Goal: Task Accomplishment & Management: Use online tool/utility

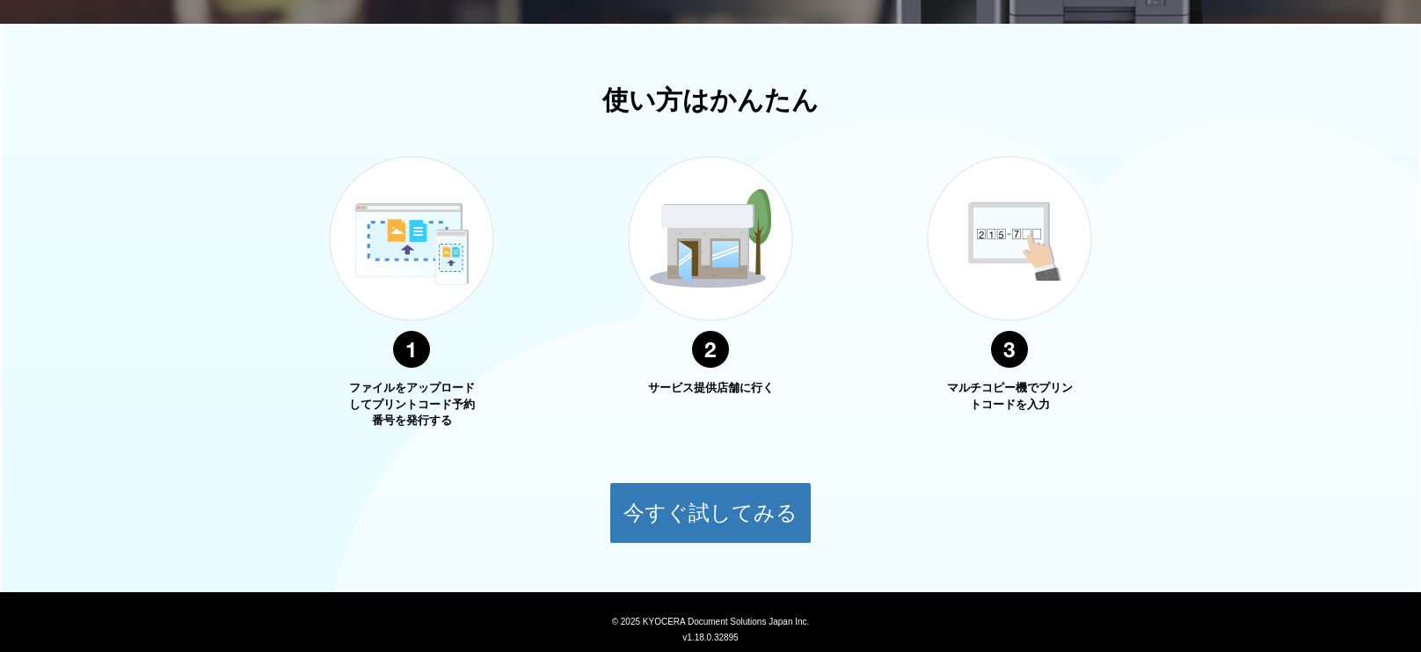
scroll to position [598, 0]
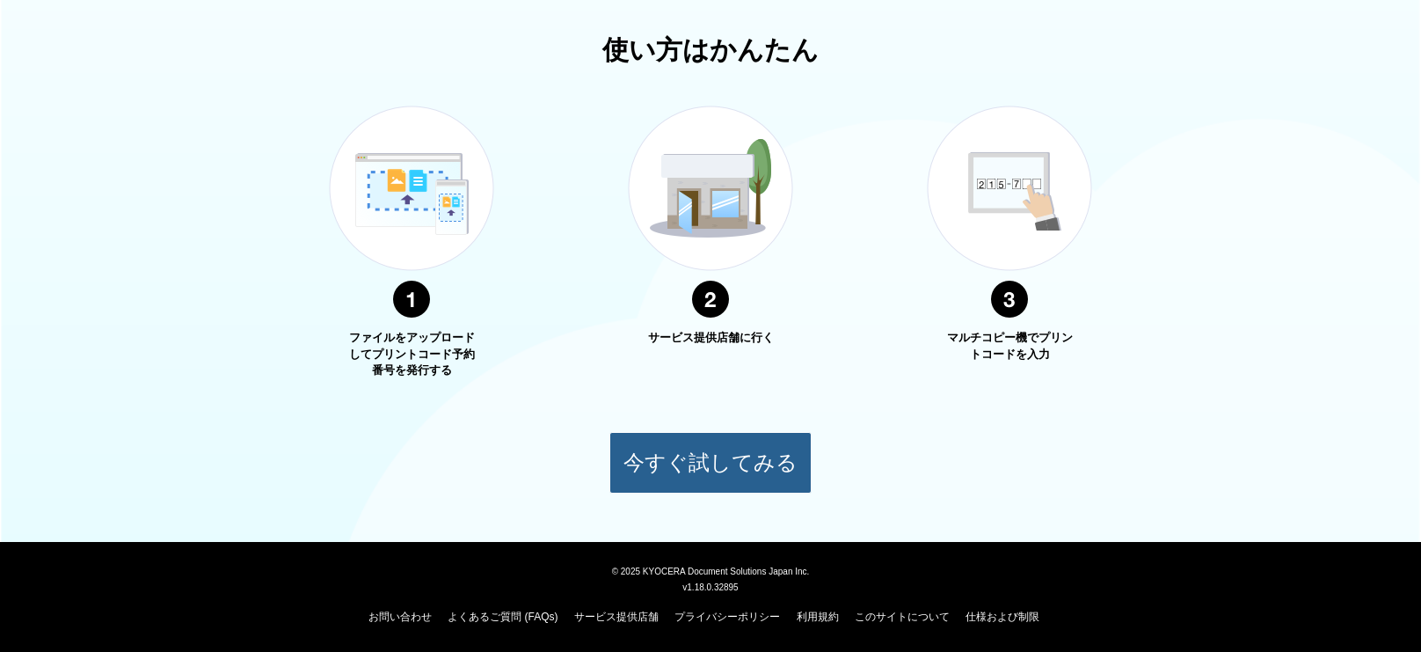
click at [714, 440] on button "今すぐ試してみる" at bounding box center [711, 463] width 202 height 62
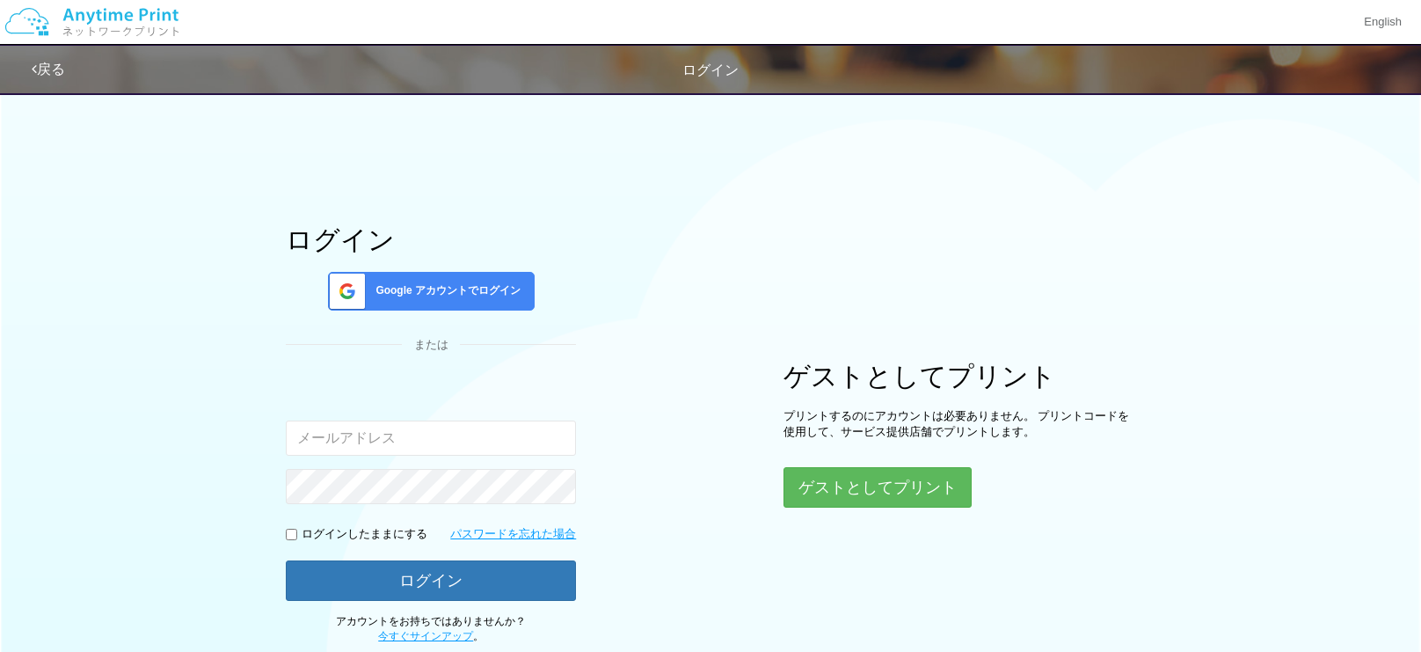
scroll to position [118, 0]
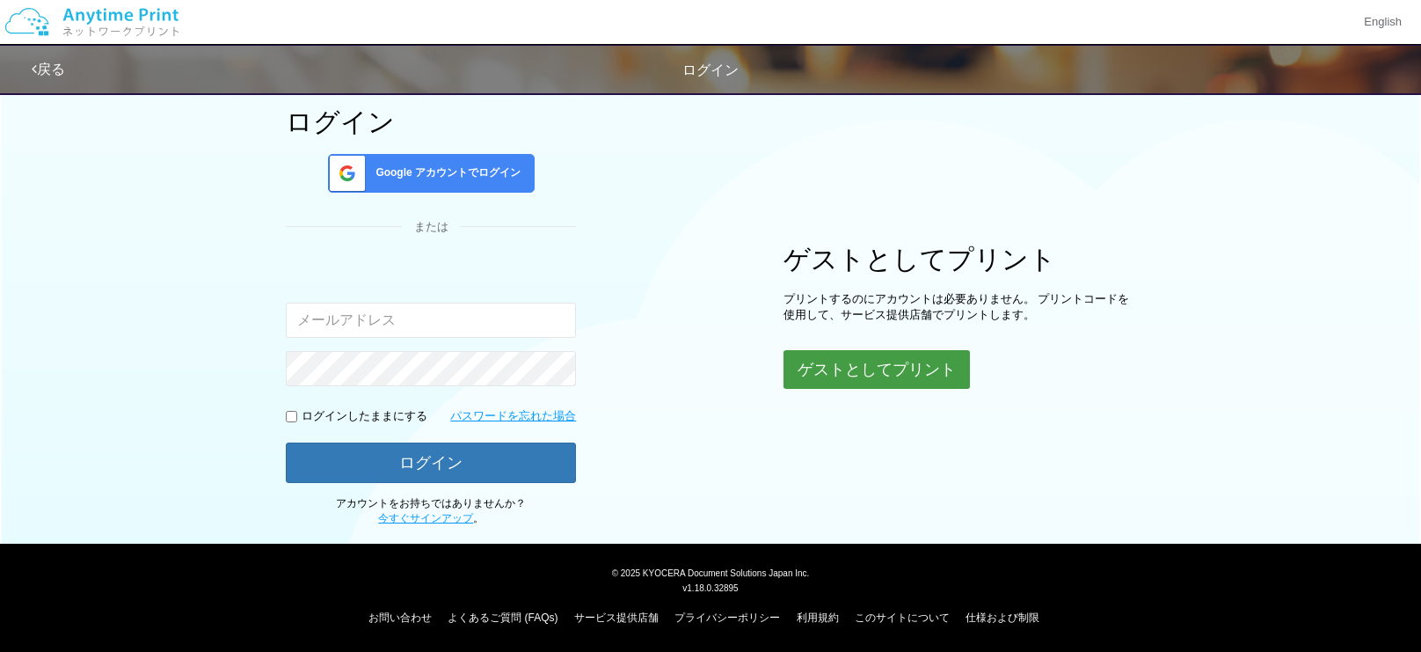
click at [857, 379] on button "ゲストとしてプリント" at bounding box center [877, 369] width 186 height 39
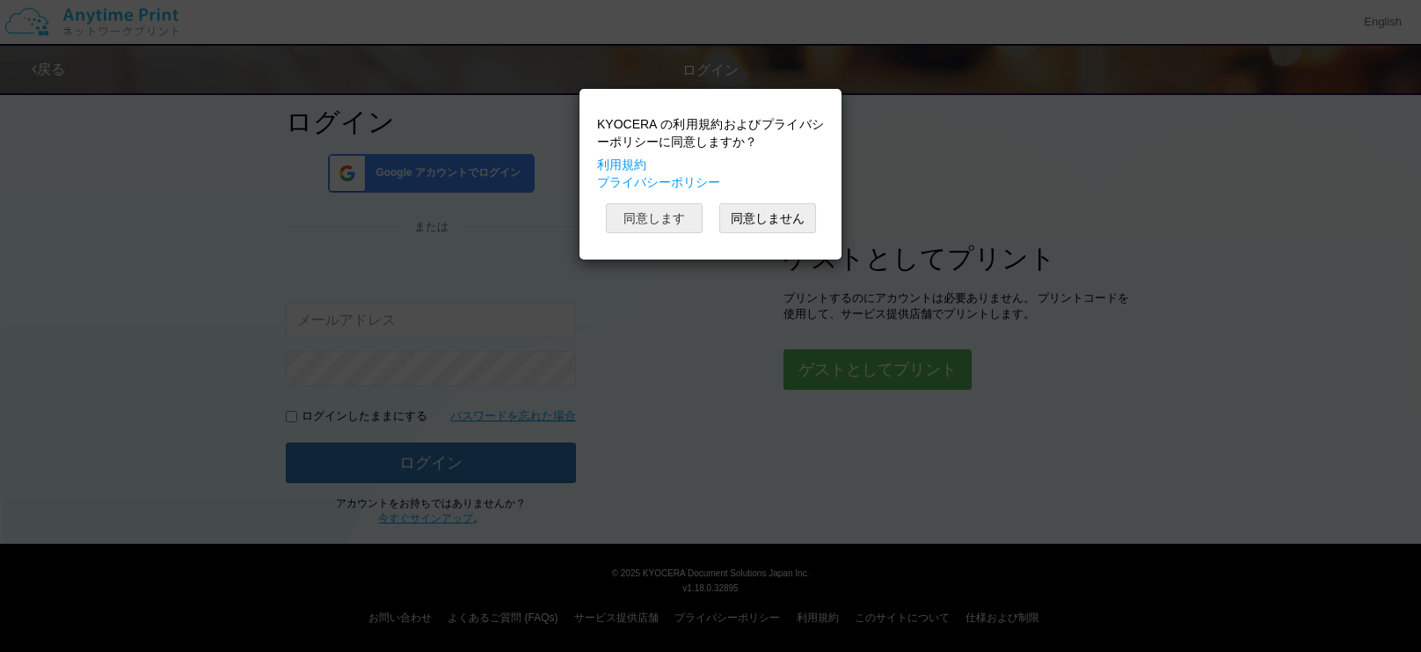
click at [661, 220] on button "同意します" at bounding box center [654, 218] width 97 height 30
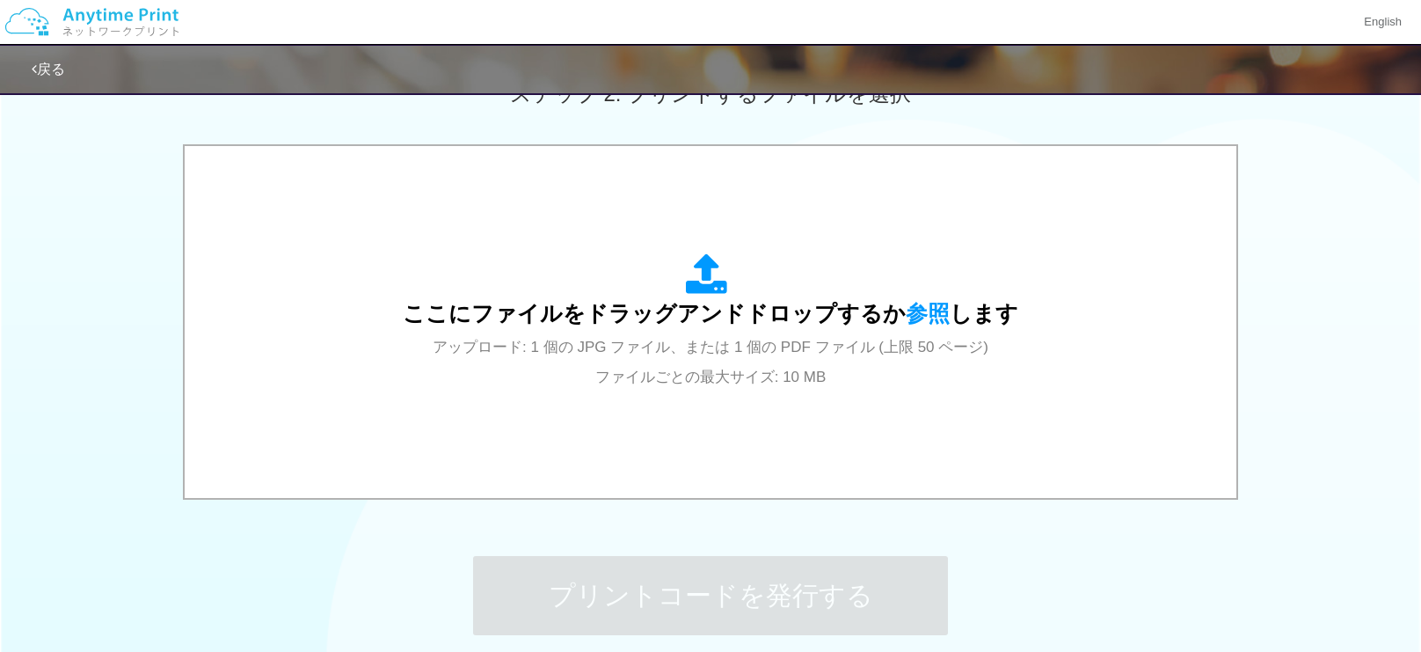
scroll to position [686, 0]
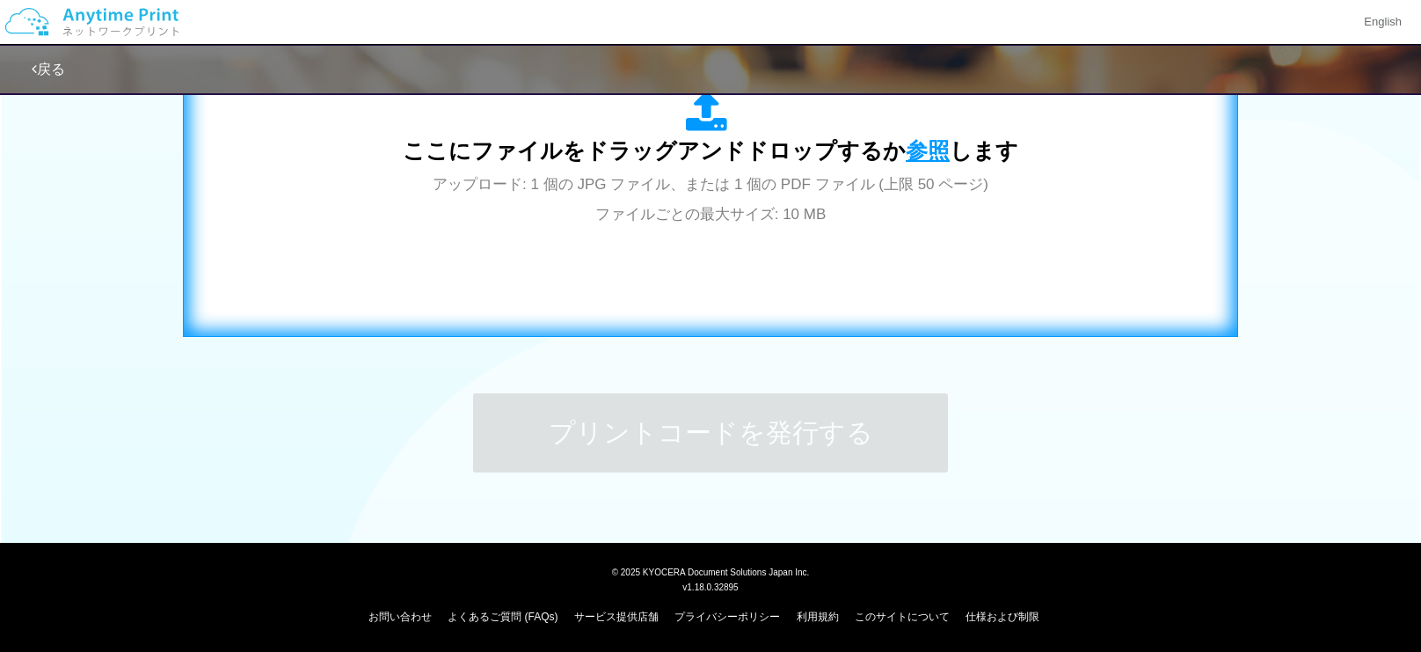
click at [906, 157] on span "参照" at bounding box center [928, 150] width 44 height 25
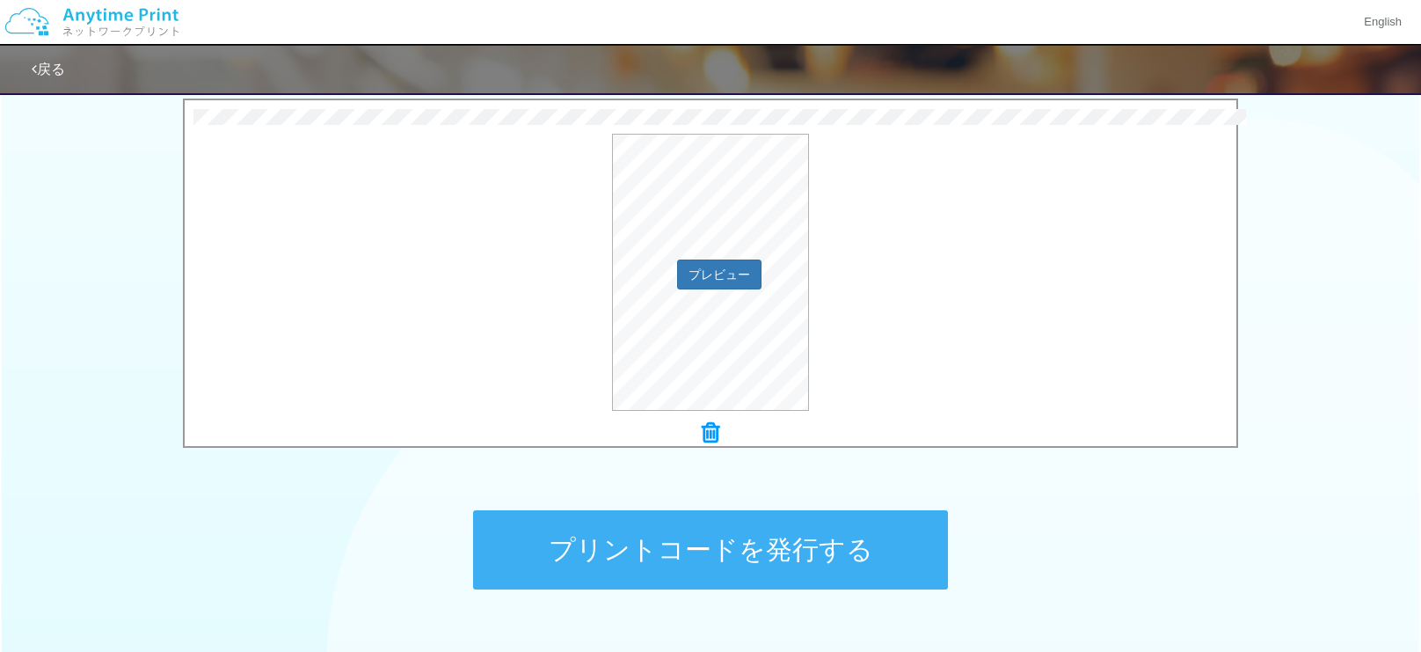
scroll to position [566, 0]
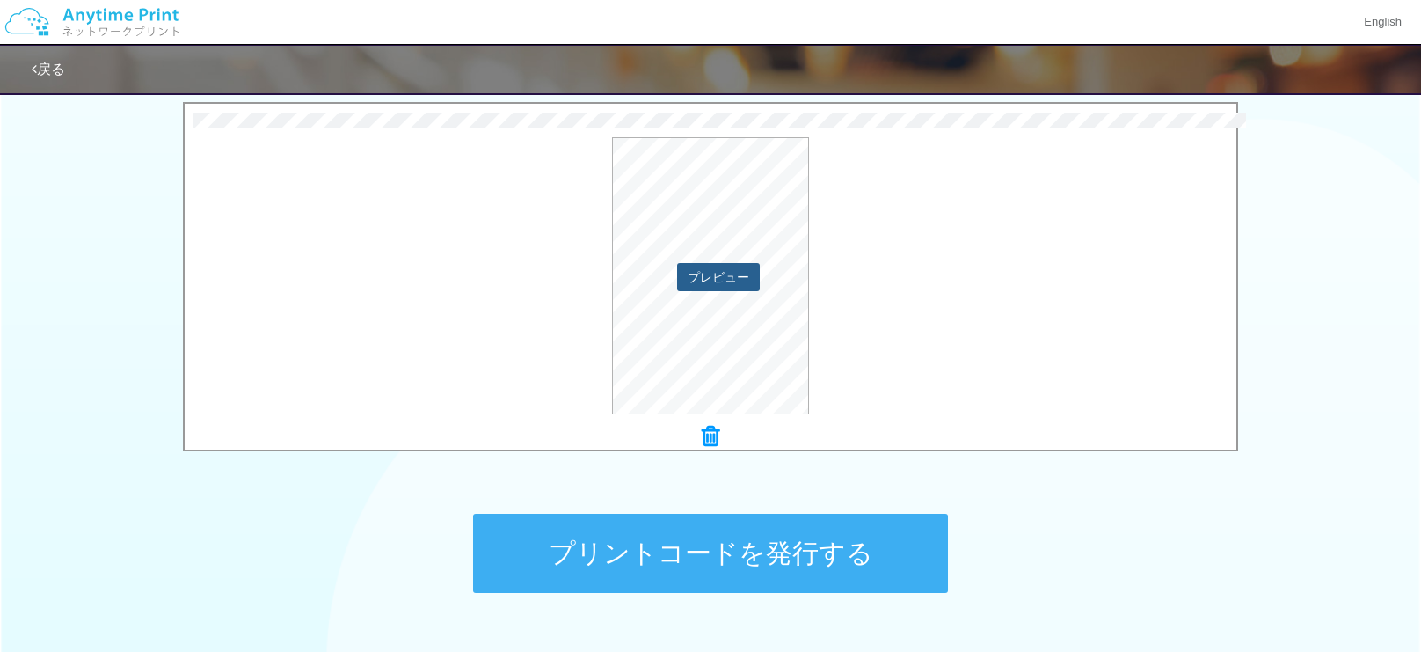
click at [690, 272] on button "プレビュー" at bounding box center [718, 277] width 83 height 28
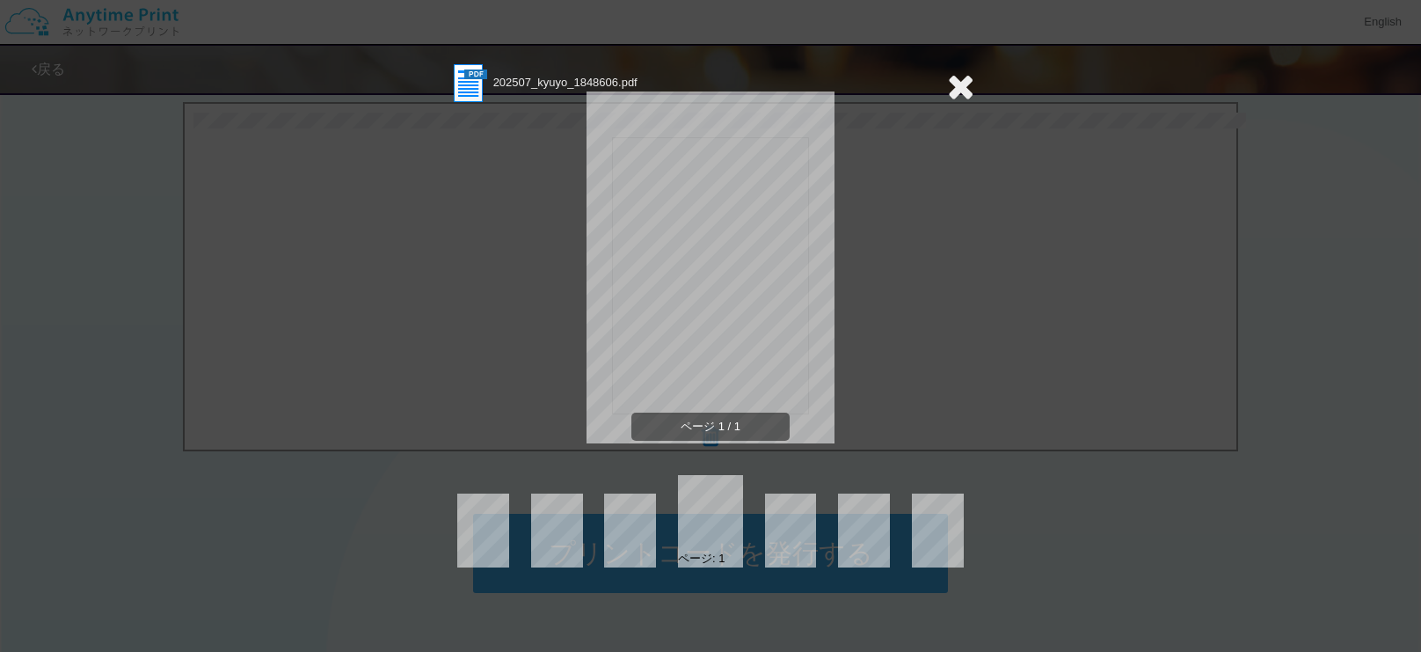
click at [956, 89] on icon at bounding box center [960, 86] width 27 height 35
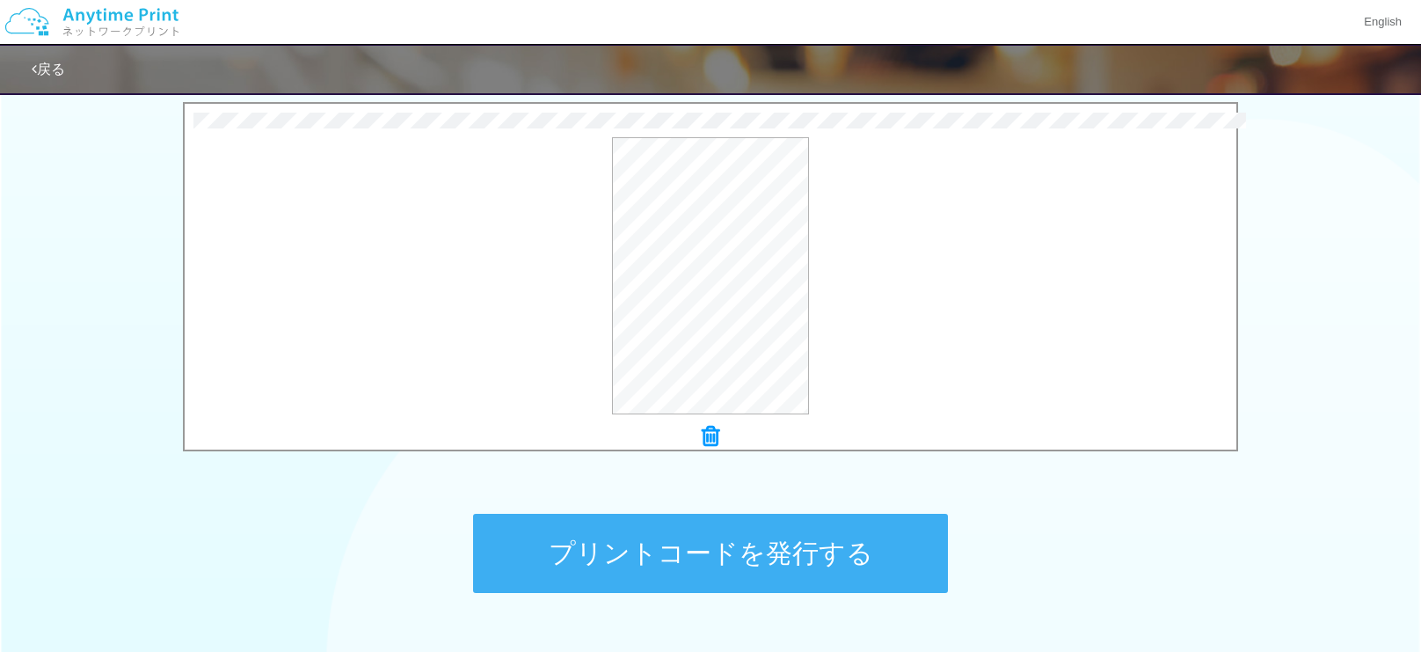
click at [771, 539] on button "プリントコードを発行する" at bounding box center [710, 553] width 475 height 79
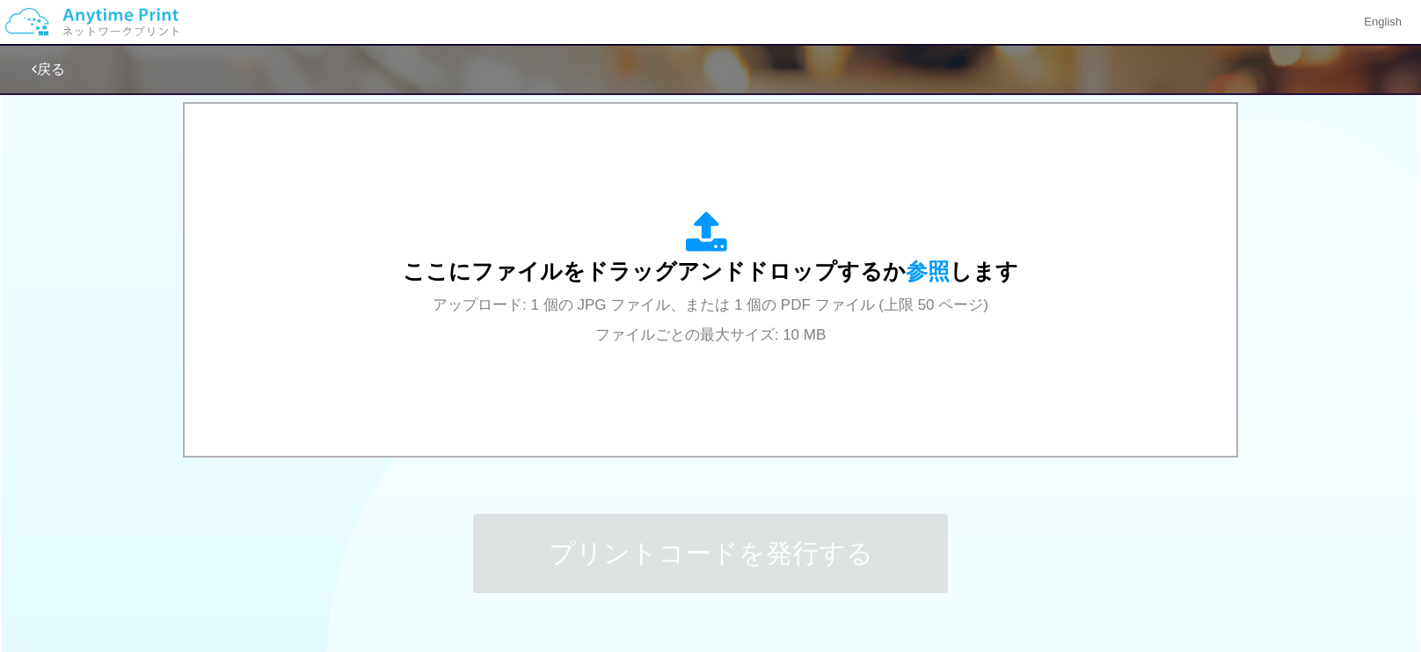
scroll to position [0, 0]
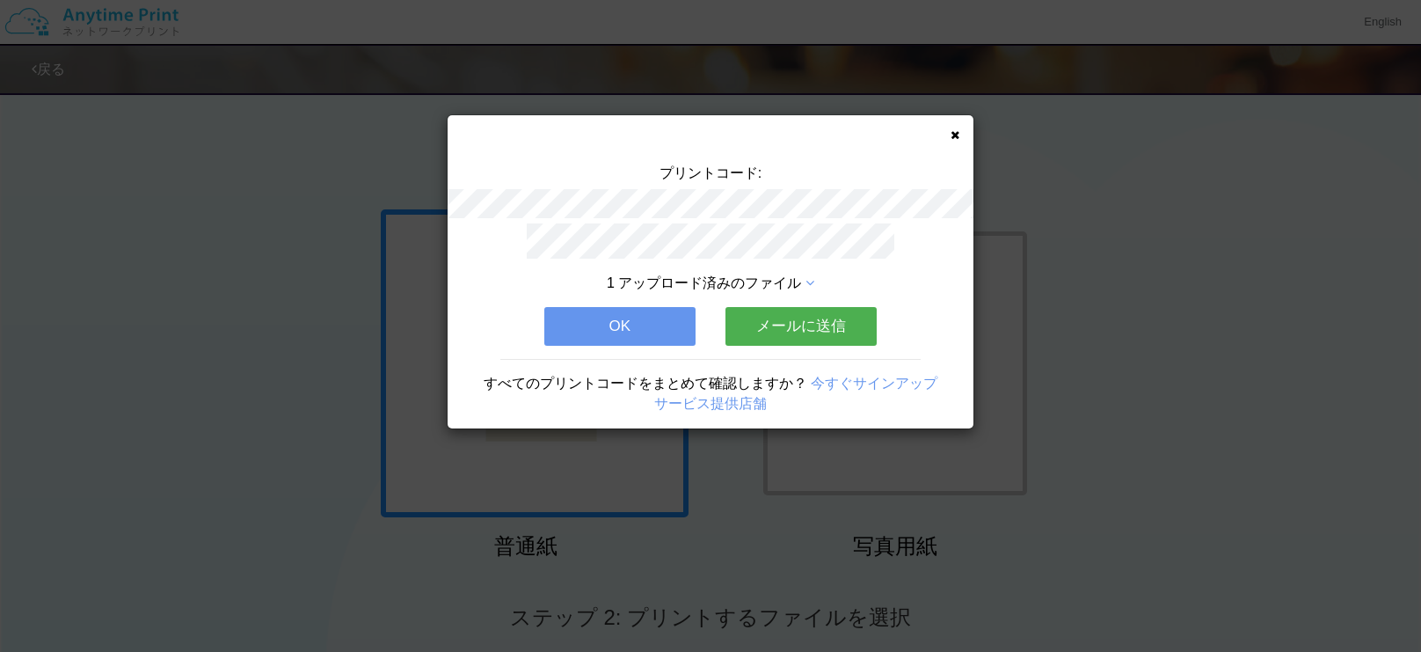
click at [682, 325] on button "OK" at bounding box center [619, 326] width 151 height 39
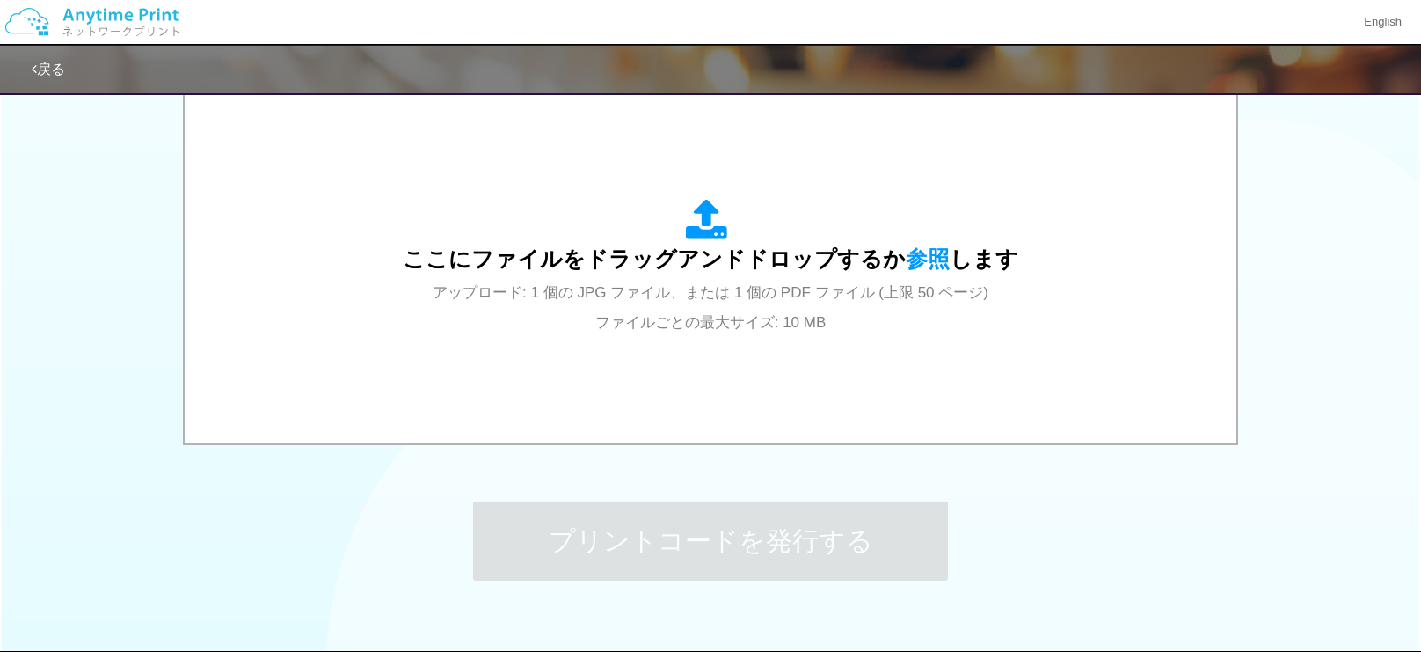
scroll to position [583, 0]
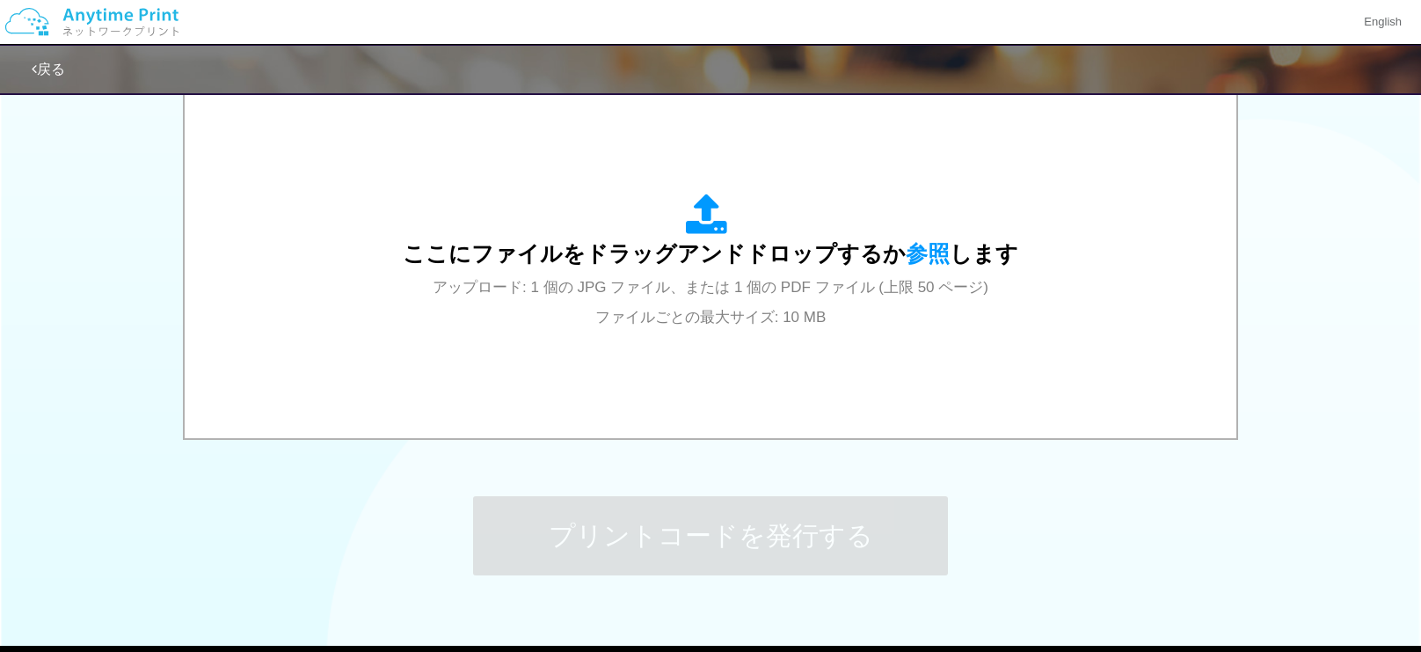
click at [679, 318] on span "アップロード: 1 個の JPG ファイル、または 1 個の PDF ファイル (上限 50 ページ) ファイルごとの最大サイズ: 10 MB" at bounding box center [711, 302] width 556 height 47
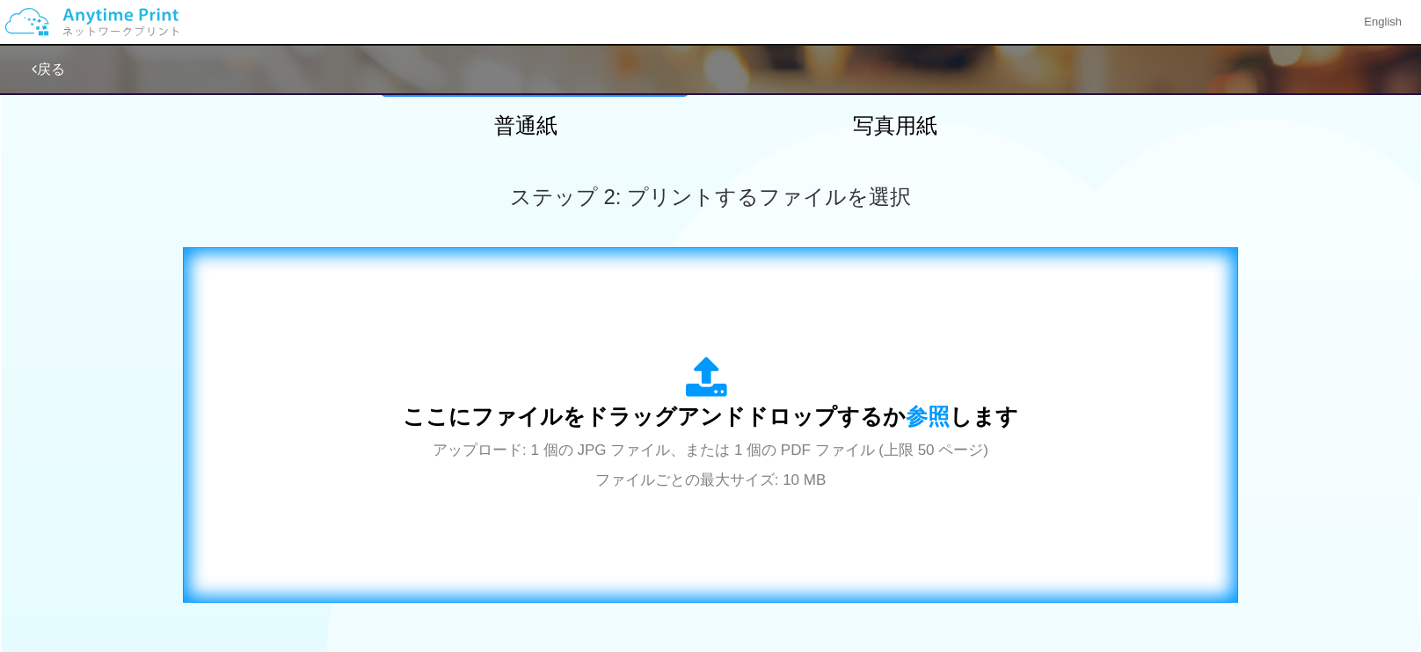
scroll to position [438, 0]
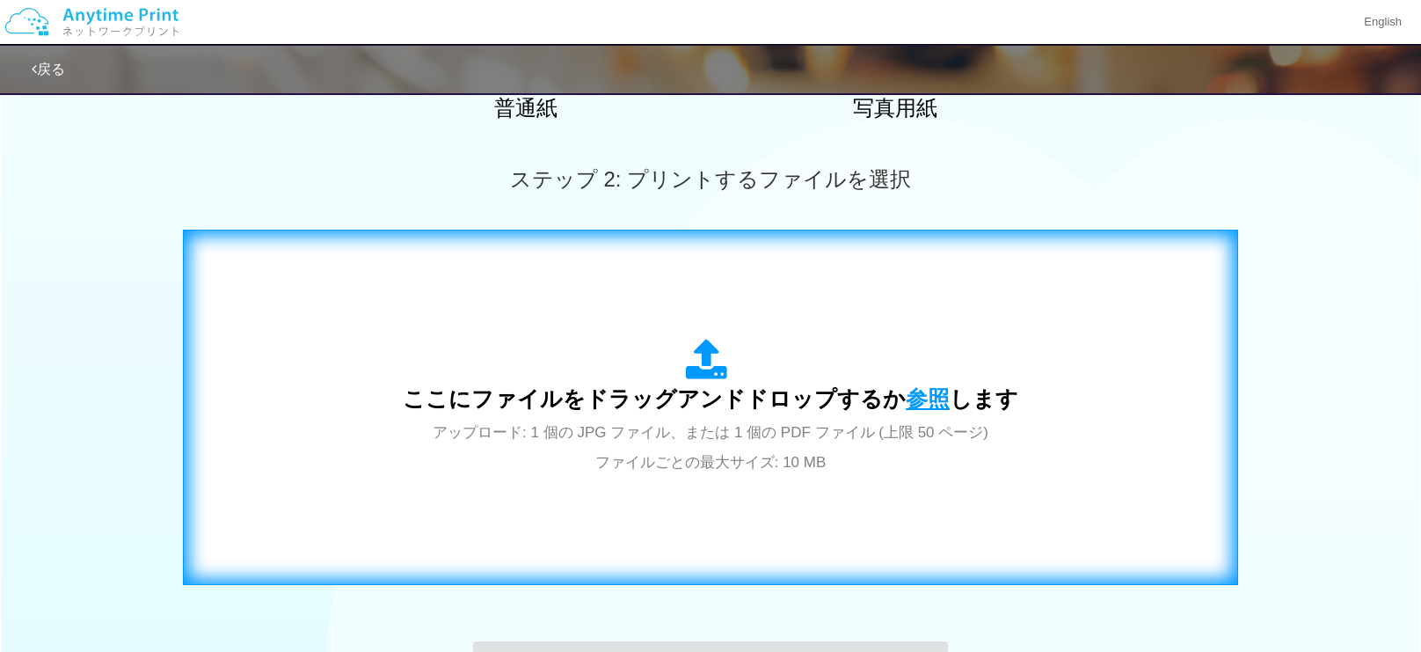
click at [908, 392] on span "参照" at bounding box center [928, 398] width 44 height 25
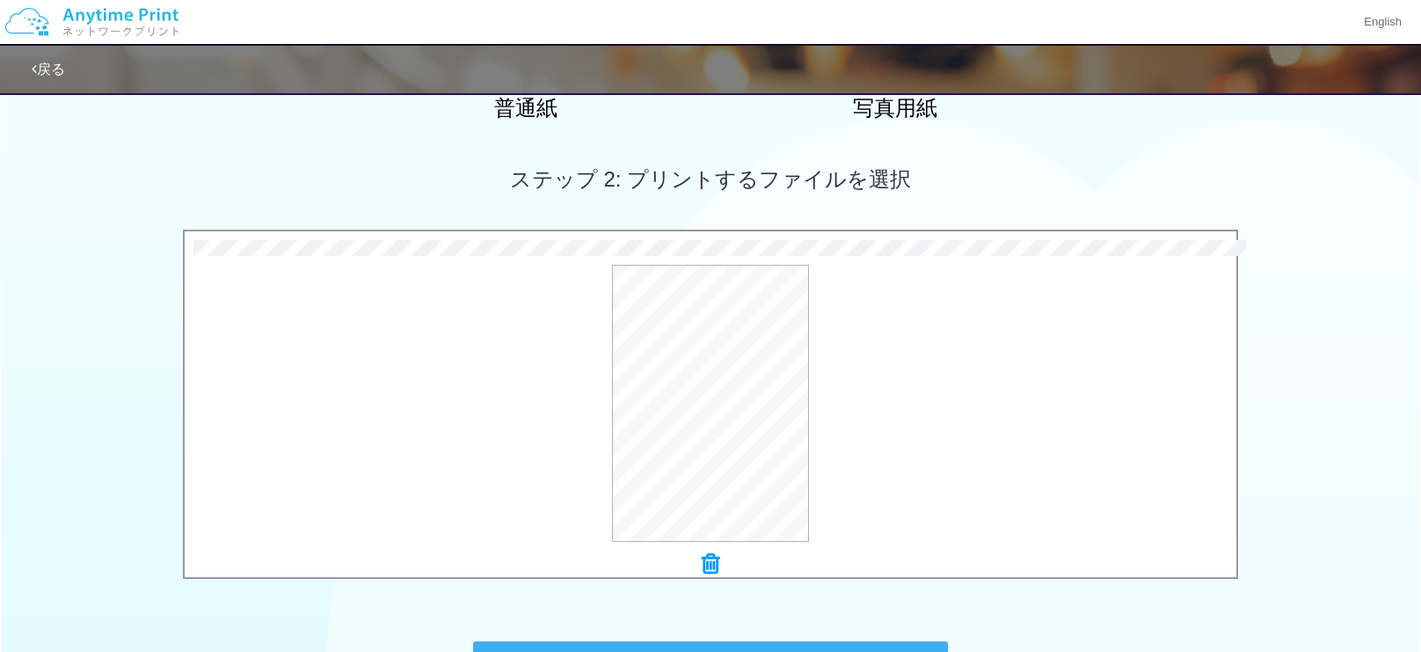
scroll to position [686, 0]
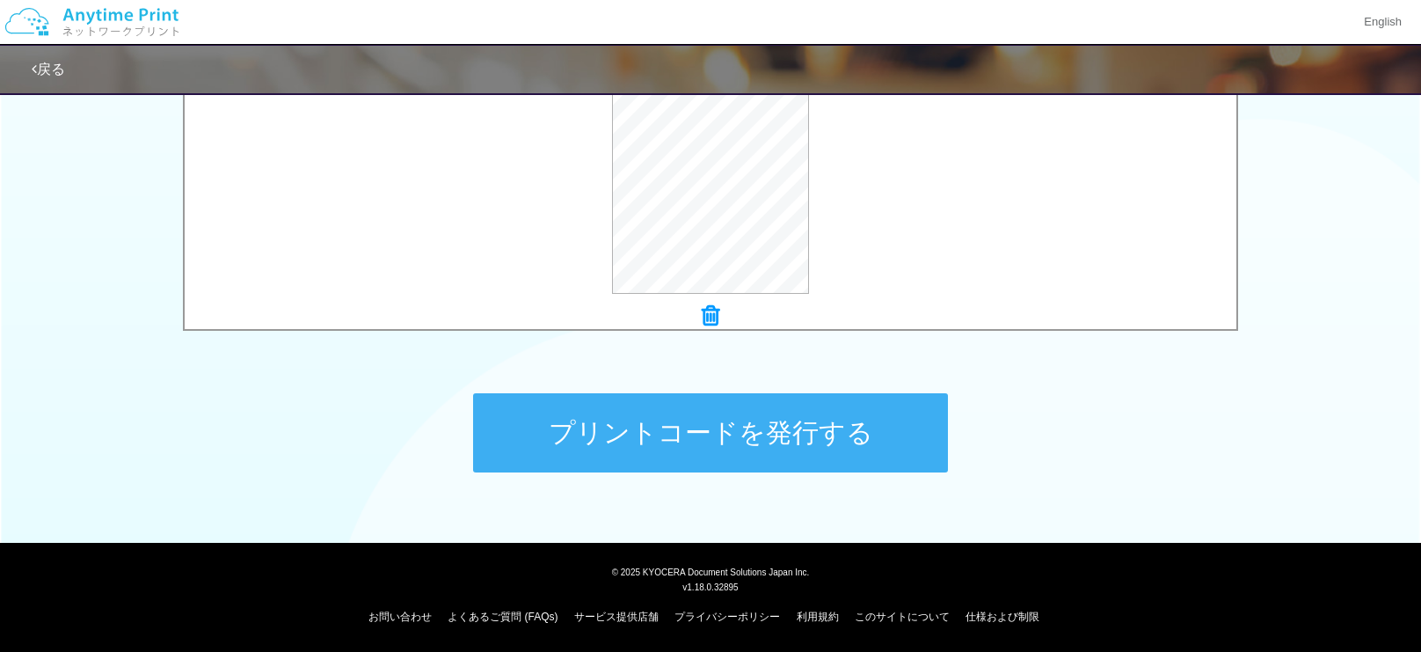
click at [698, 422] on button "プリントコードを発行する" at bounding box center [710, 432] width 475 height 79
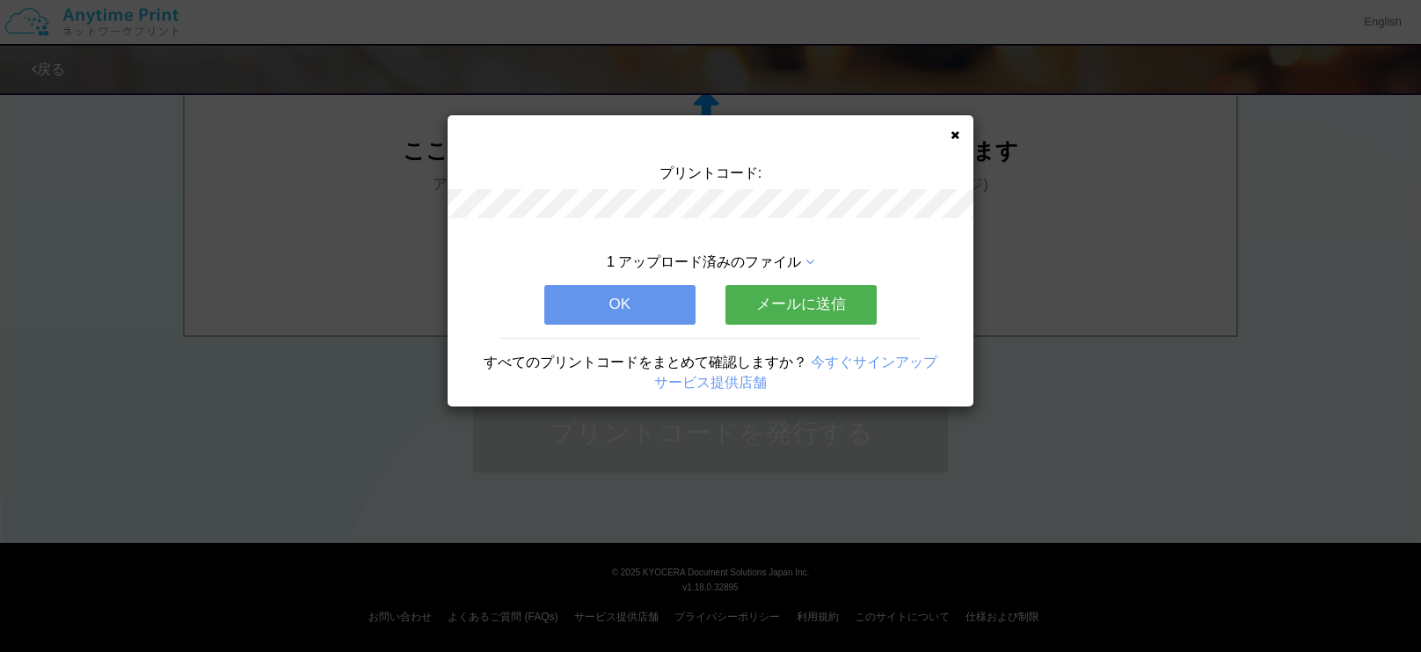
scroll to position [0, 0]
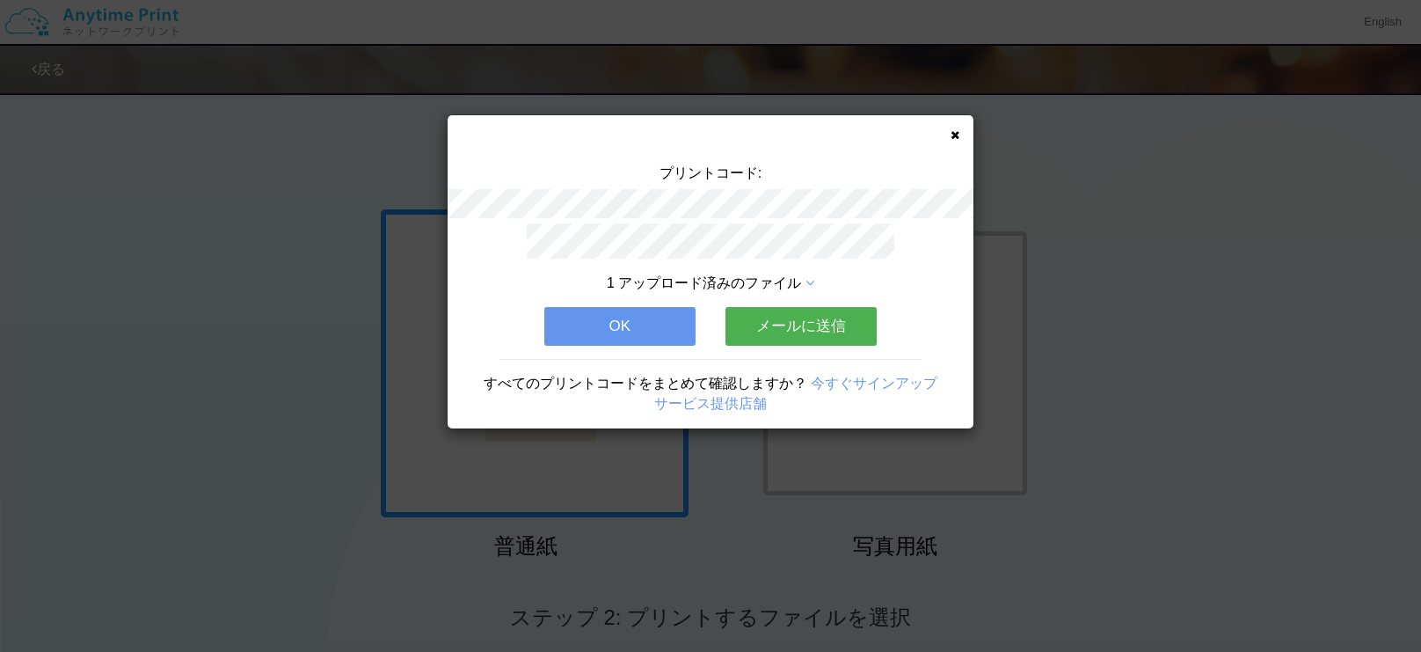
click at [759, 325] on button "メールに送信" at bounding box center [801, 326] width 151 height 39
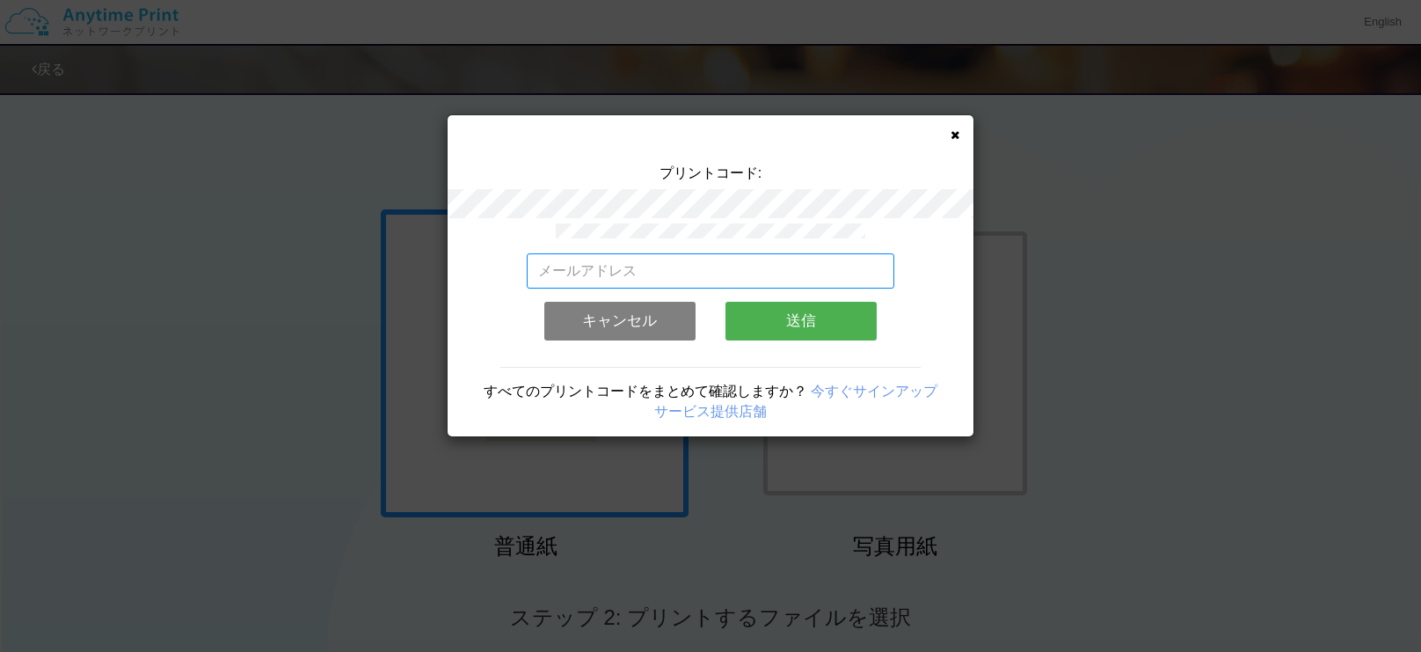
click at [682, 270] on input "email" at bounding box center [711, 270] width 369 height 35
type input "い"
type input "[EMAIL_ADDRESS][DOMAIN_NAME]"
click at [772, 327] on button "送信" at bounding box center [801, 321] width 151 height 39
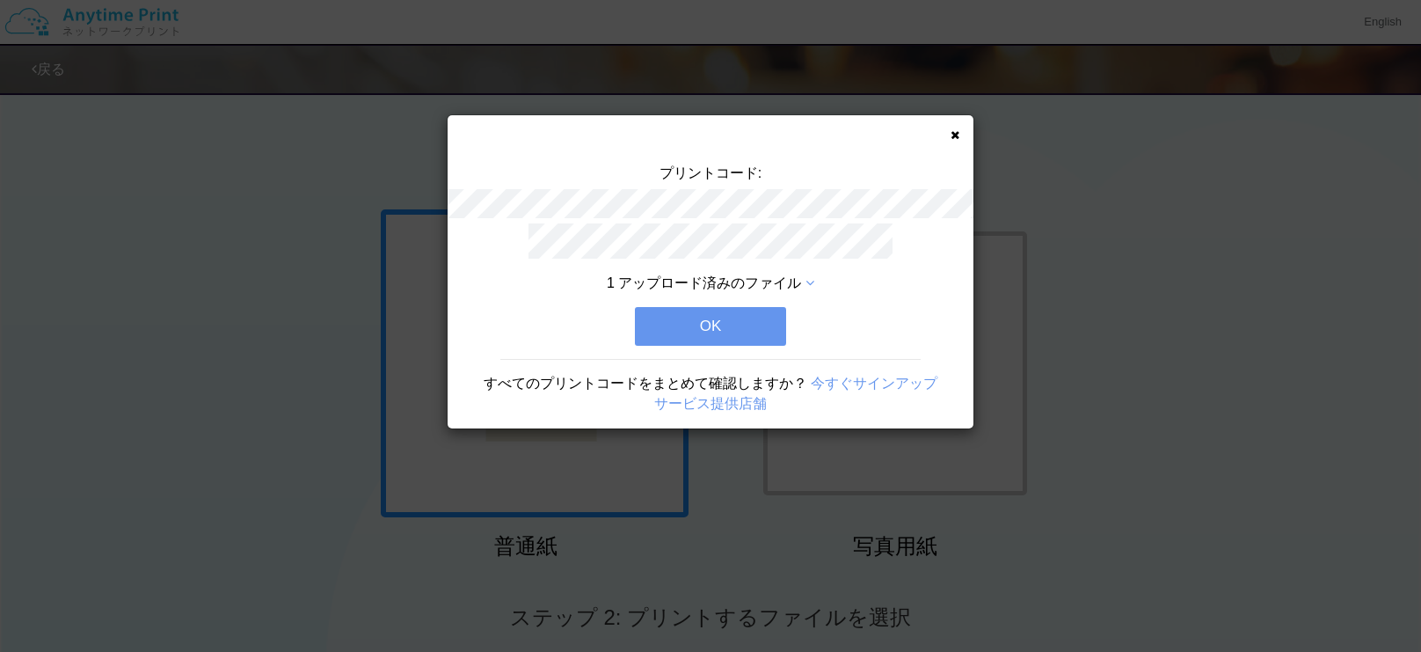
click at [735, 326] on button "OK" at bounding box center [710, 326] width 151 height 39
